Goal: Task Accomplishment & Management: Use online tool/utility

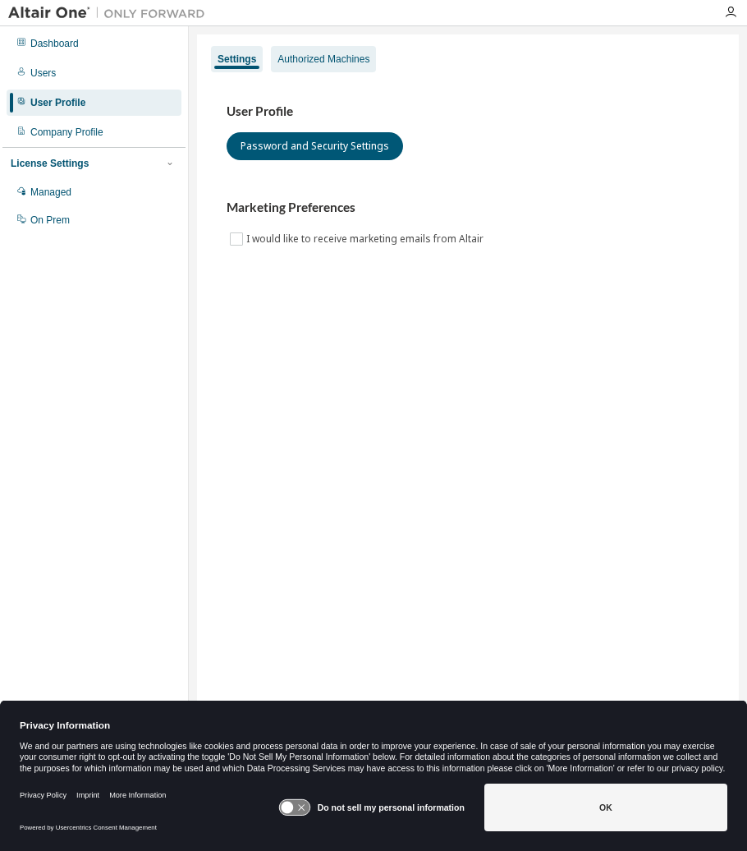
click at [360, 59] on div "Authorized Machines" at bounding box center [324, 59] width 92 height 13
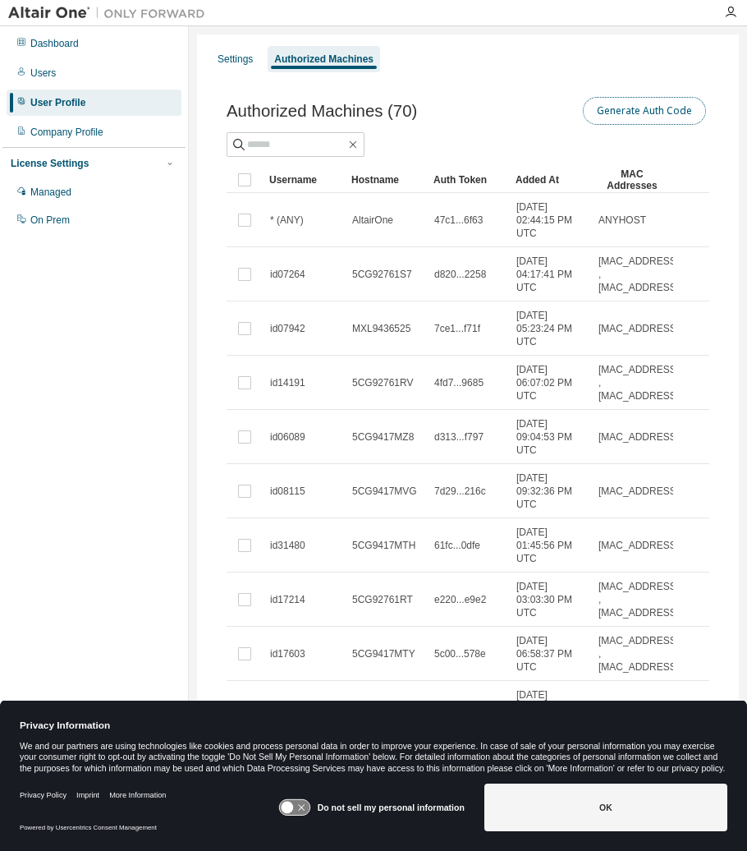
click at [662, 113] on button "Generate Auth Code" at bounding box center [644, 111] width 123 height 28
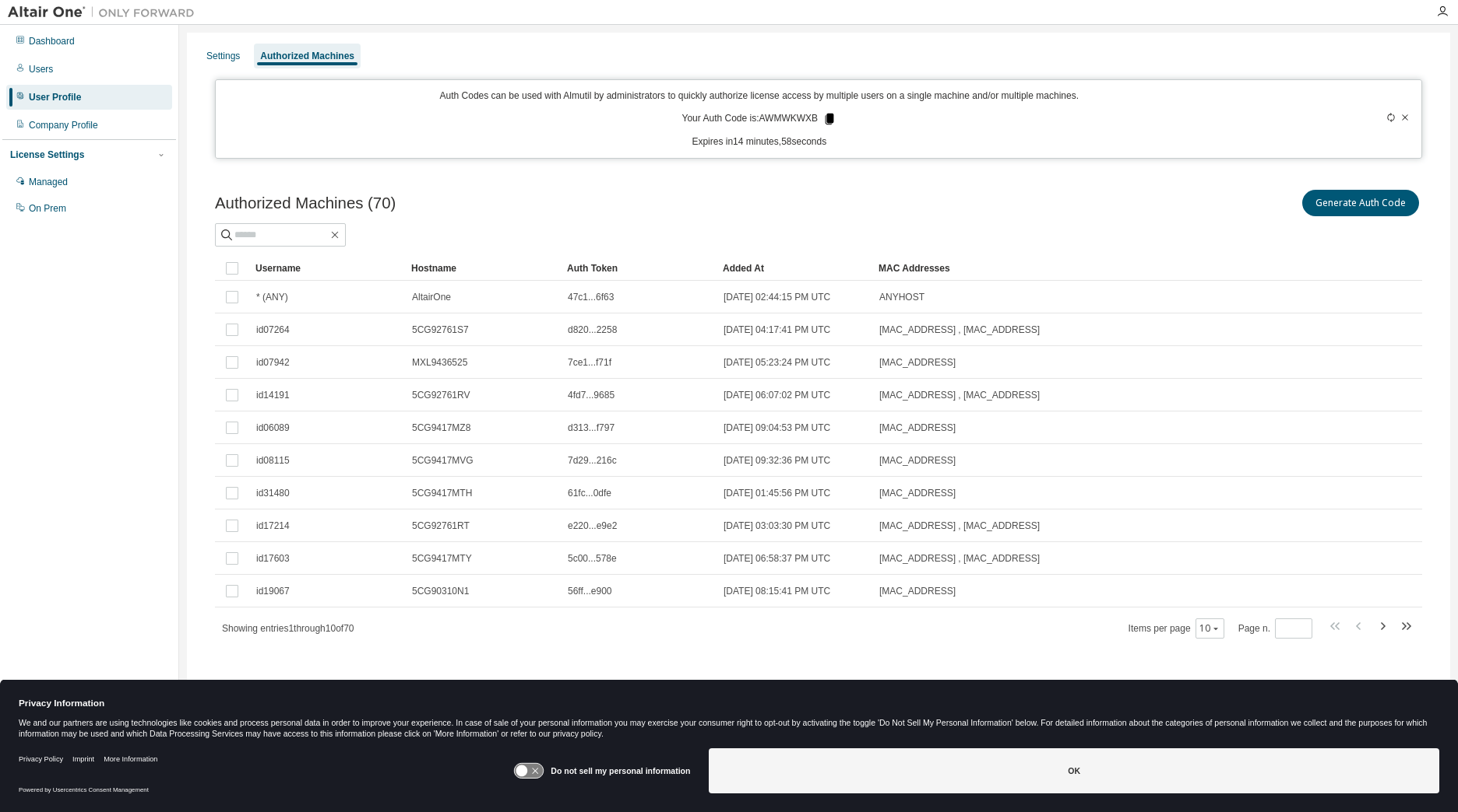
click at [708, 121] on icon at bounding box center [829, 118] width 9 height 10
click at [629, 646] on div "Authorized Machines (70) Generate Auth Code Clear Load Save Save As Field Opera…" at bounding box center [818, 424] width 1245 height 512
